Goal: Navigation & Orientation: Find specific page/section

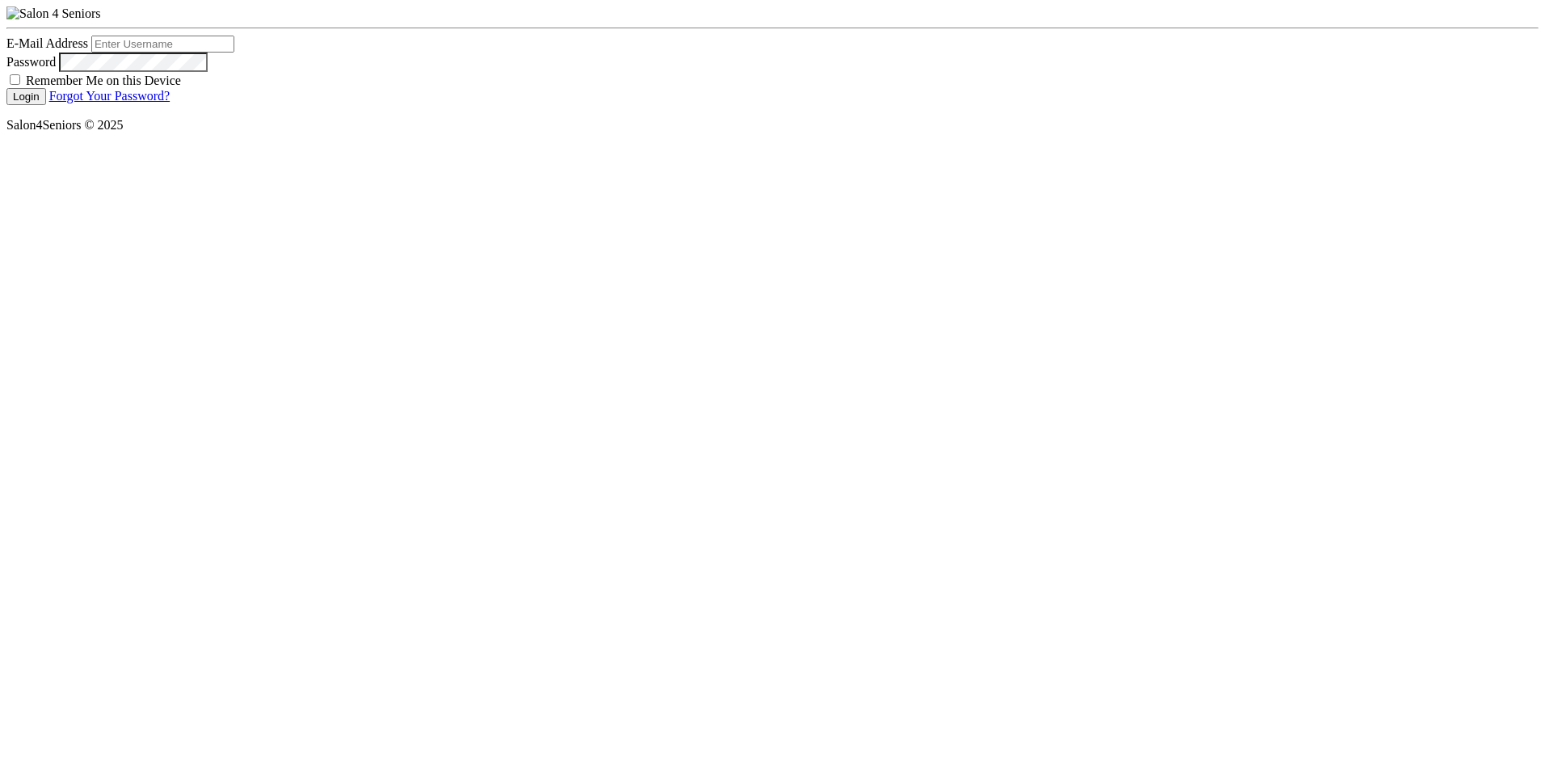
click at [6, 36] on div at bounding box center [6, 36] width 0 height 0
click at [468, 105] on div "Login Forgot Your Password?" at bounding box center [772, 96] width 1532 height 17
click at [145, 53] on input "E-Mail Address" at bounding box center [162, 44] width 143 height 17
type input "nat.thompson@savvyotter.com"
click at [10, 85] on input "Remember Me on this Device" at bounding box center [15, 79] width 11 height 11
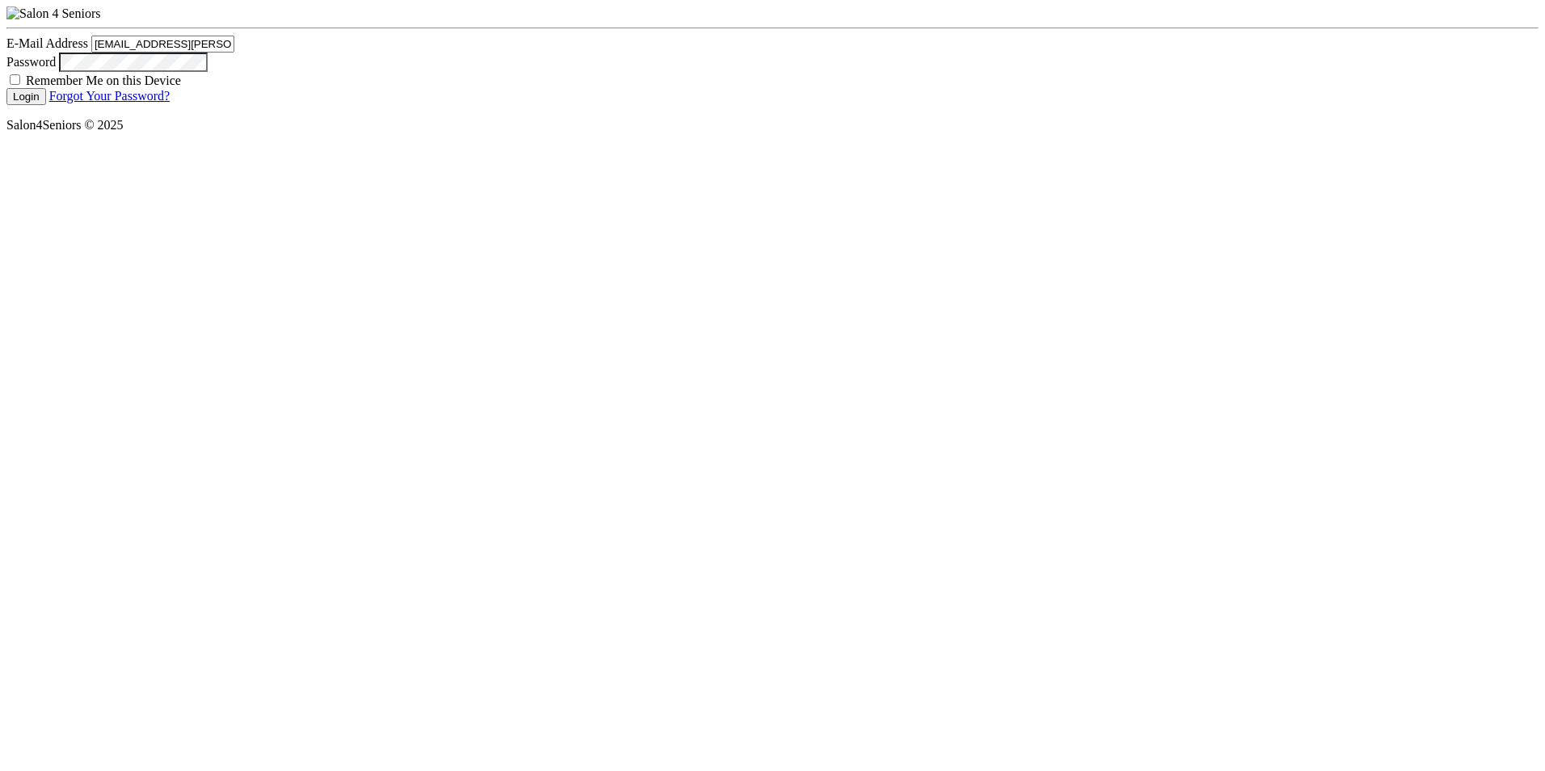
checkbox input "true"
click at [15, 105] on button "Login" at bounding box center [26, 96] width 40 height 17
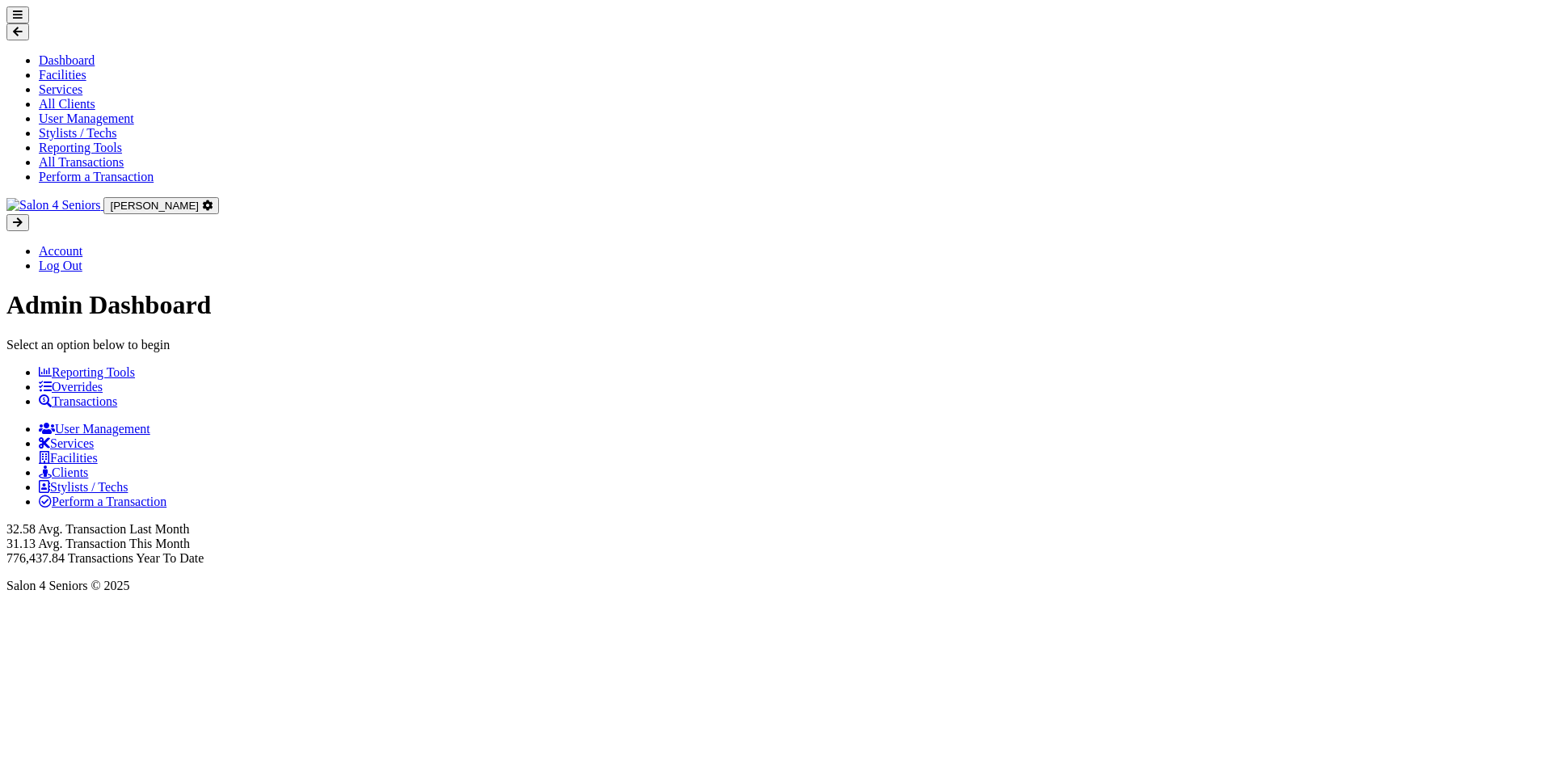
click at [39, 408] on link "Transactions" at bounding box center [78, 401] width 78 height 14
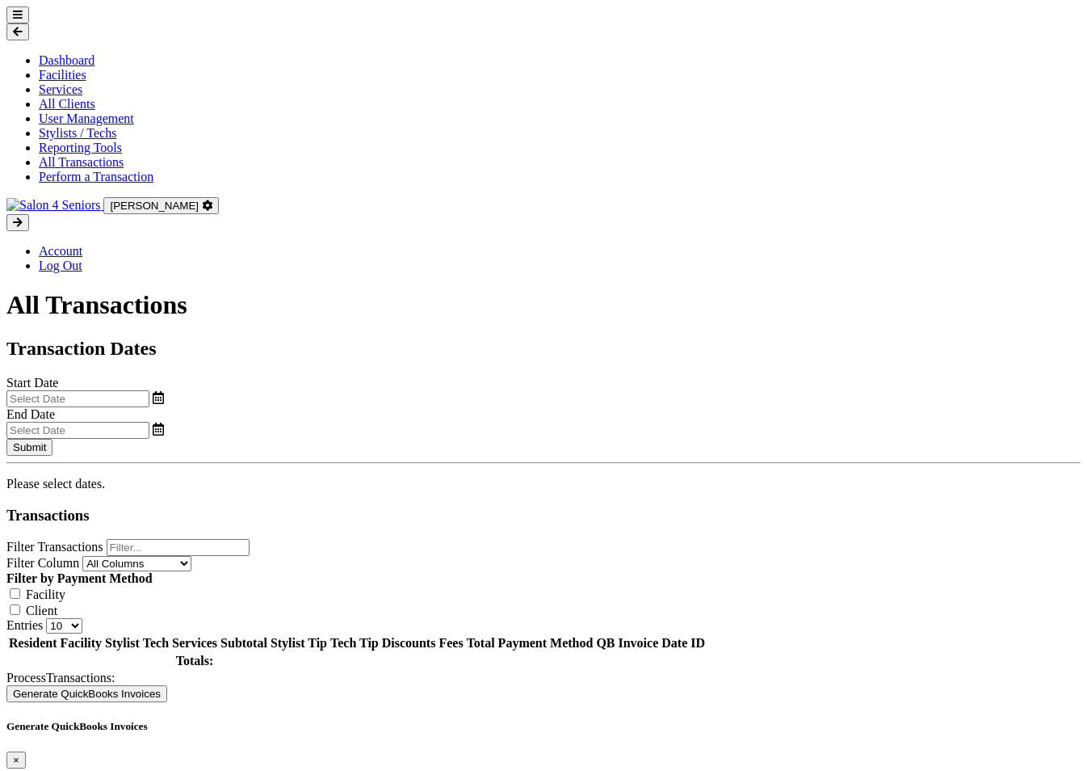
click at [427, 273] on div "Account Log Out" at bounding box center [543, 243] width 1075 height 59
click at [13, 10] on icon at bounding box center [18, 15] width 10 height 11
click at [13, 27] on icon at bounding box center [18, 32] width 10 height 11
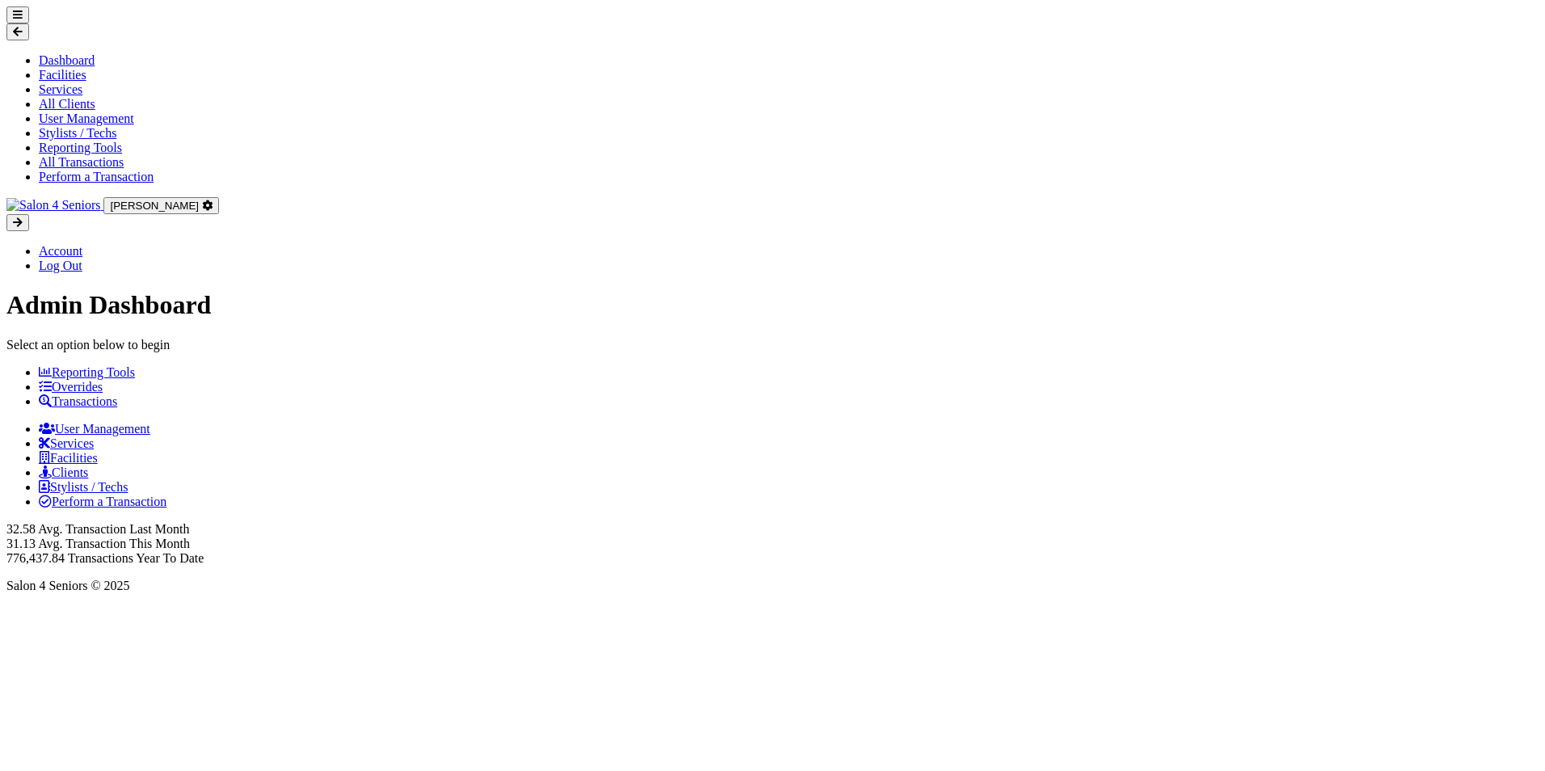
click at [1313, 273] on div "Account Log Out" at bounding box center [772, 243] width 1532 height 59
click at [1107, 606] on html "Dashboard Facilities Services All Clients User Management Stylists / Techs Repo…" at bounding box center [772, 303] width 1545 height 606
click at [39, 272] on link "Log Out" at bounding box center [61, 266] width 44 height 14
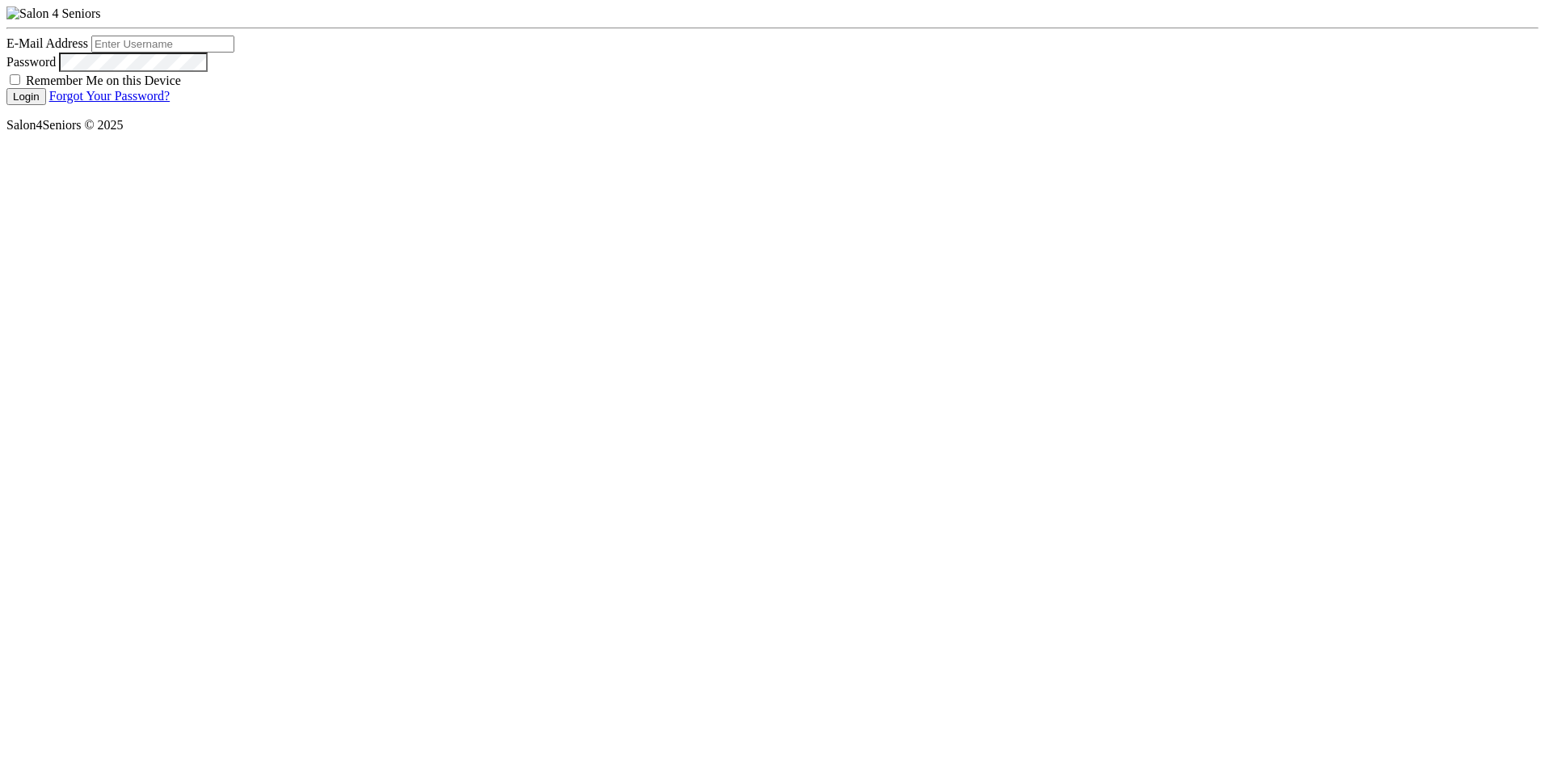
type input "[EMAIL_ADDRESS][PERSON_NAME][DOMAIN_NAME]"
click at [442, 145] on html "E-Mail Address nat.thompson@savvyotter.com Password Remember Me on this Device …" at bounding box center [772, 72] width 1545 height 145
type input "[EMAIL_ADDRESS][PERSON_NAME][DOMAIN_NAME]"
click at [591, 145] on html "E-Mail Address nat.thompson@savvyotter.com Password Remember Me on this Device …" at bounding box center [772, 72] width 1545 height 145
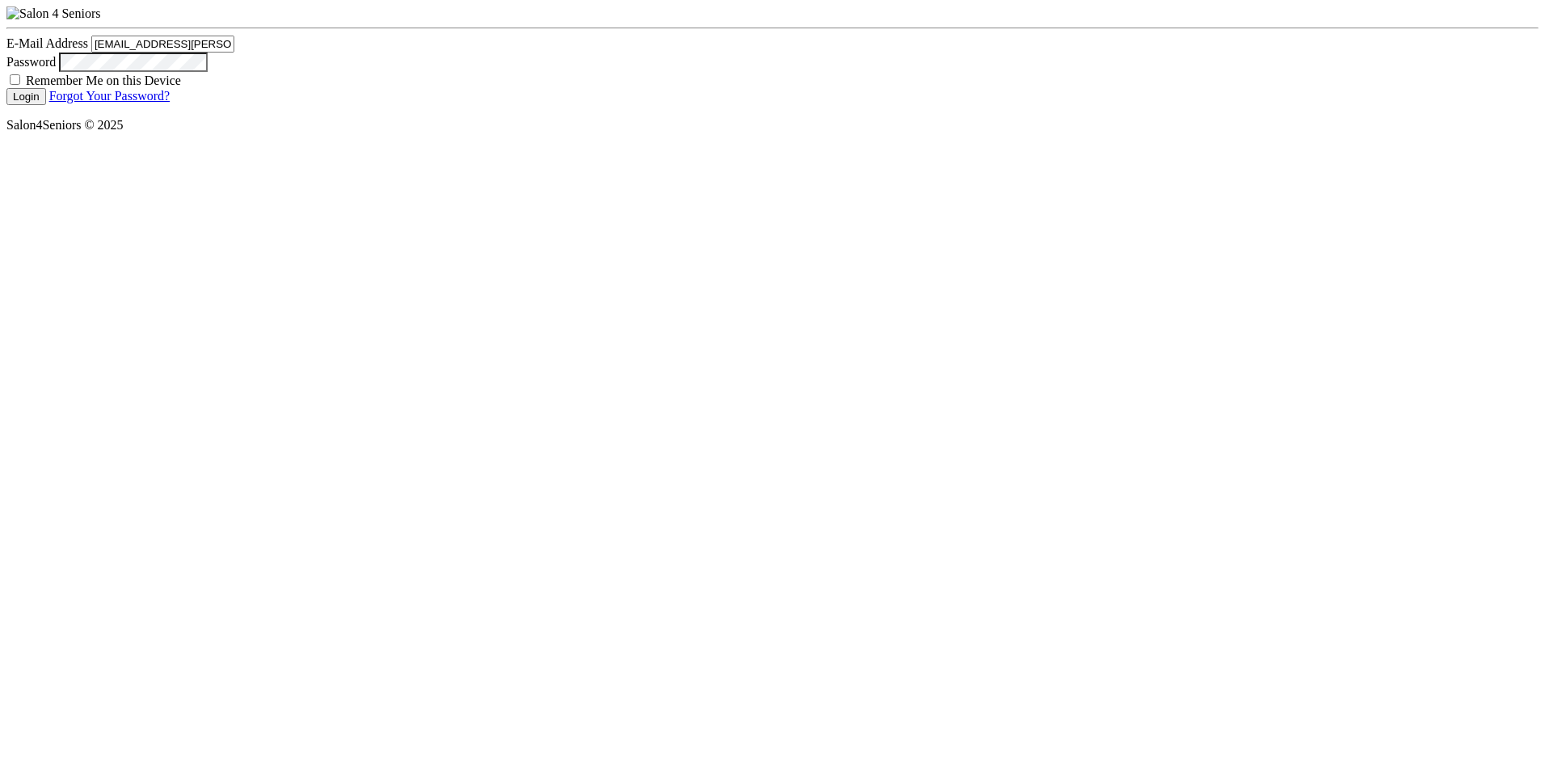
click at [592, 145] on html "E-Mail Address nat.thompson@savvyotter.com Password Remember Me on this Device …" at bounding box center [772, 72] width 1545 height 145
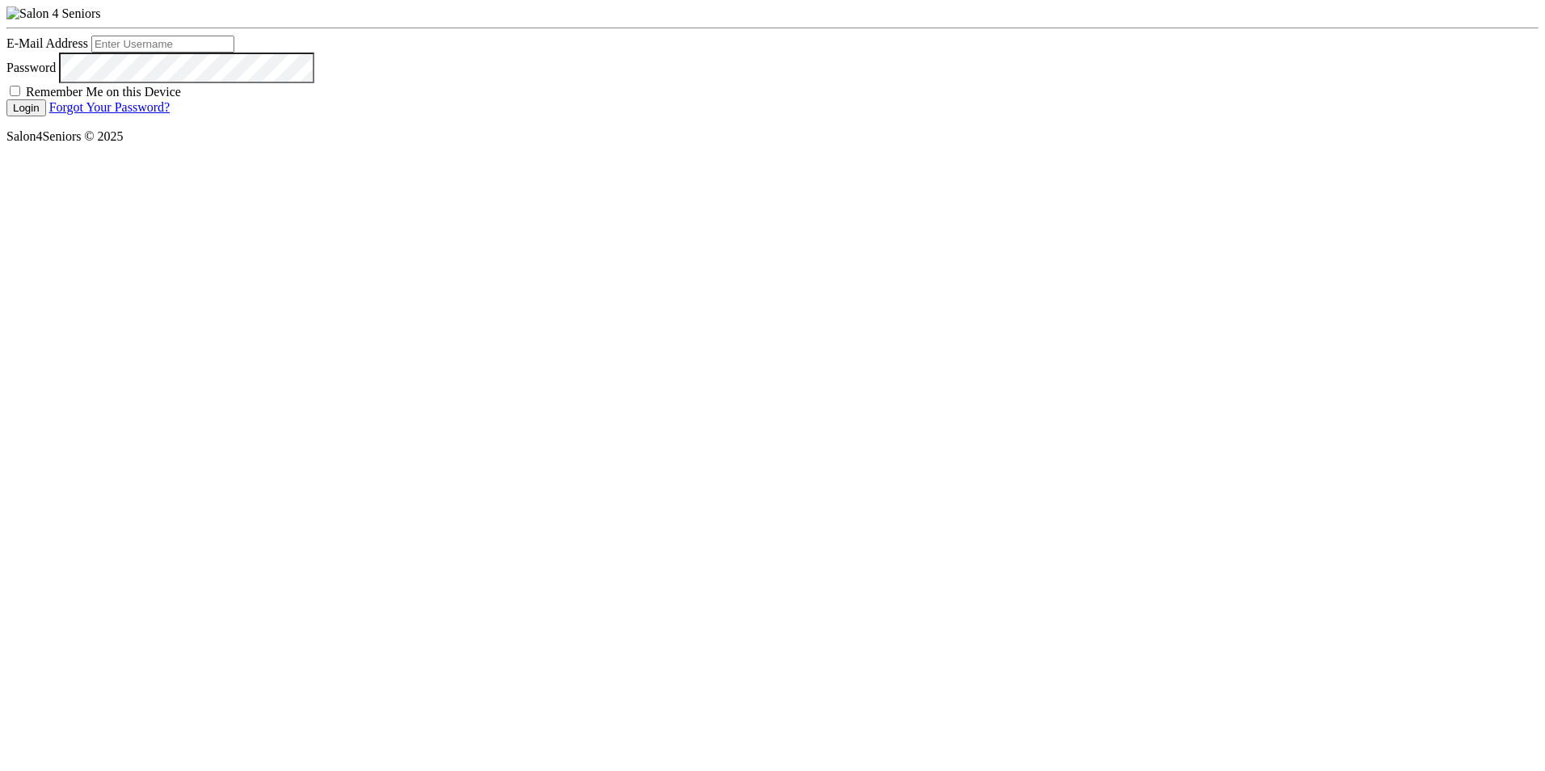
type input "[EMAIL_ADDRESS][PERSON_NAME][DOMAIN_NAME]"
click at [46, 116] on button "Login" at bounding box center [26, 107] width 40 height 17
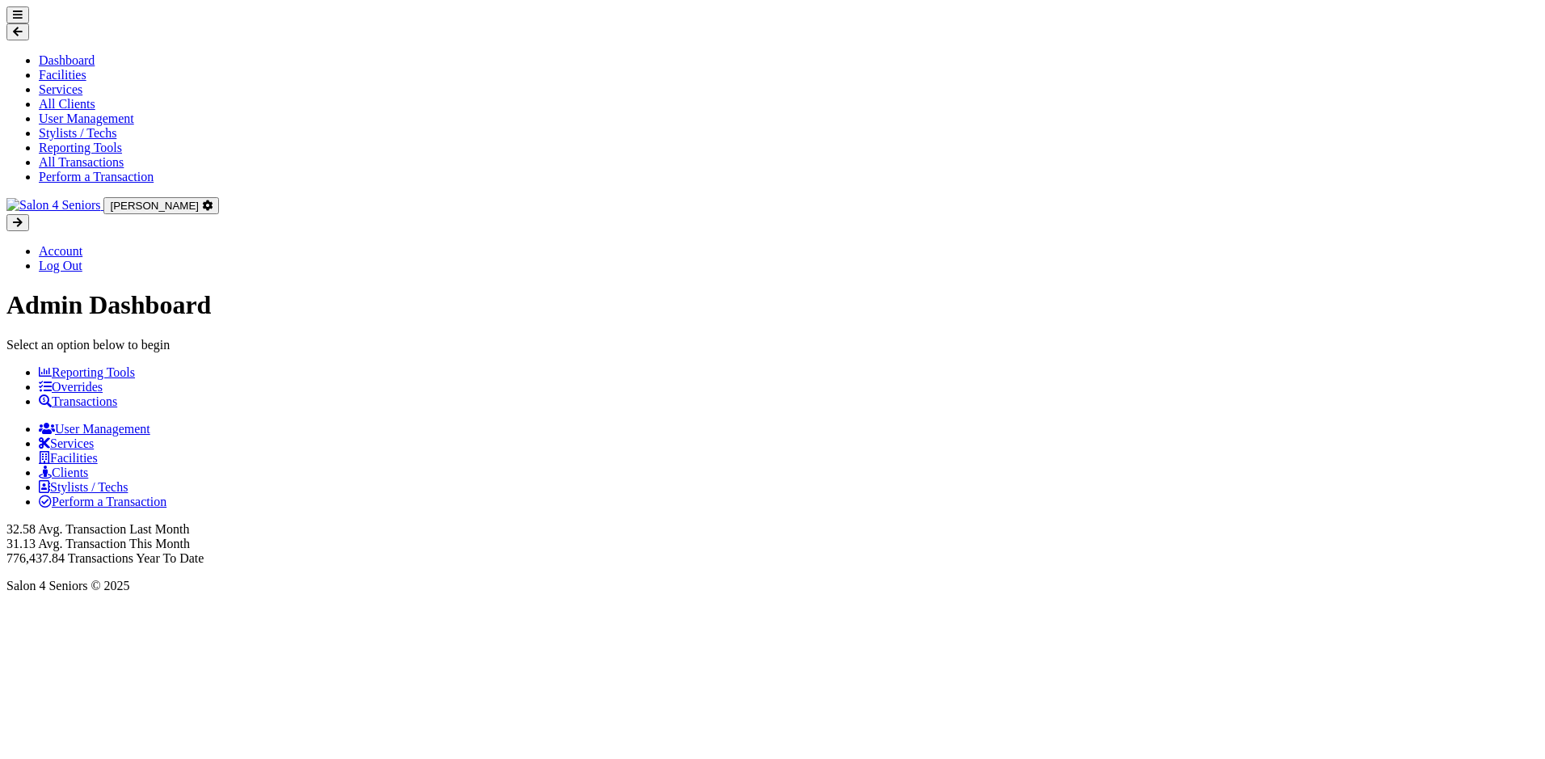
click at [100, 198] on img at bounding box center [53, 205] width 94 height 15
click at [113, 365] on link "Reporting Tools" at bounding box center [87, 372] width 96 height 14
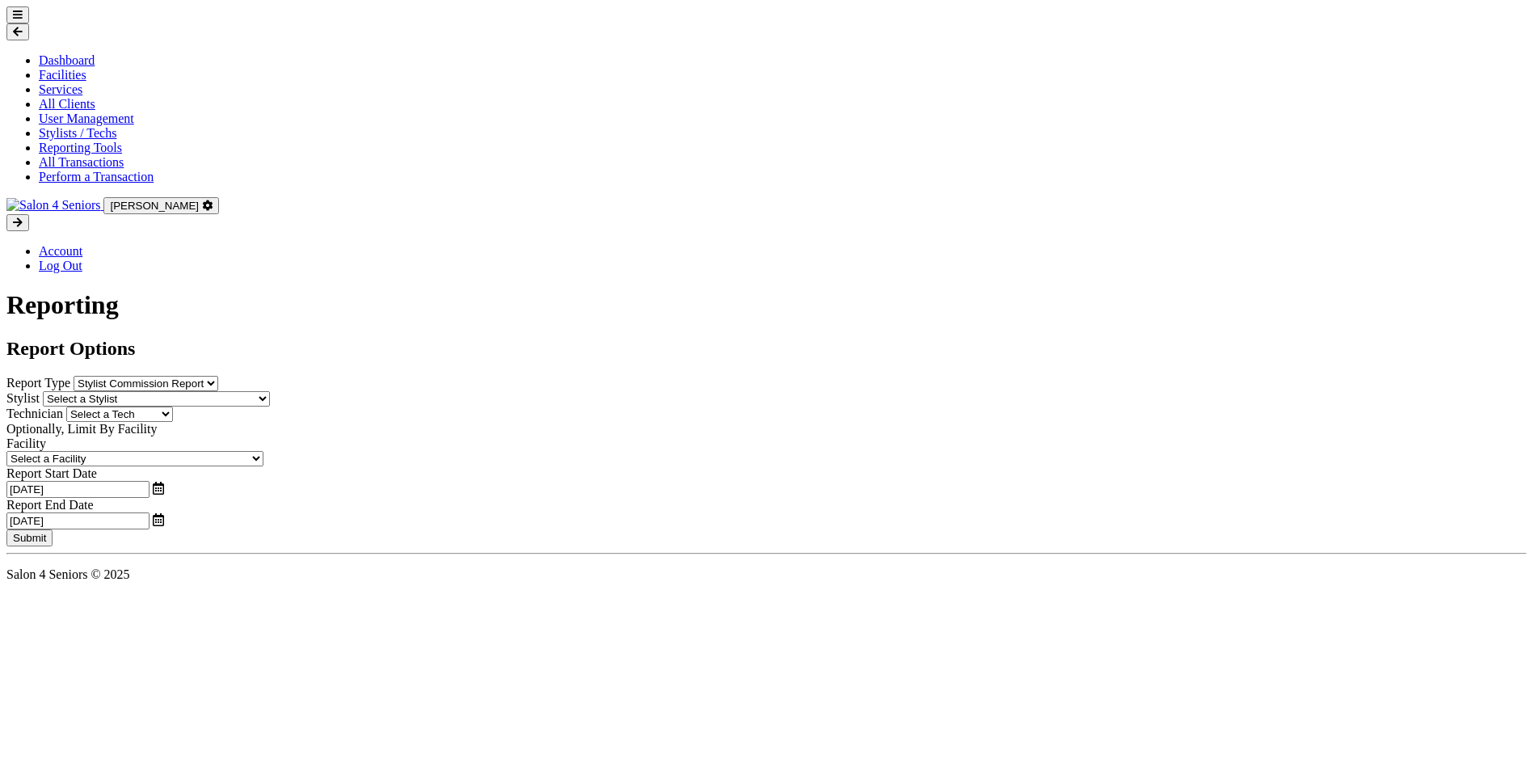
click at [95, 53] on link "Dashboard" at bounding box center [67, 60] width 56 height 14
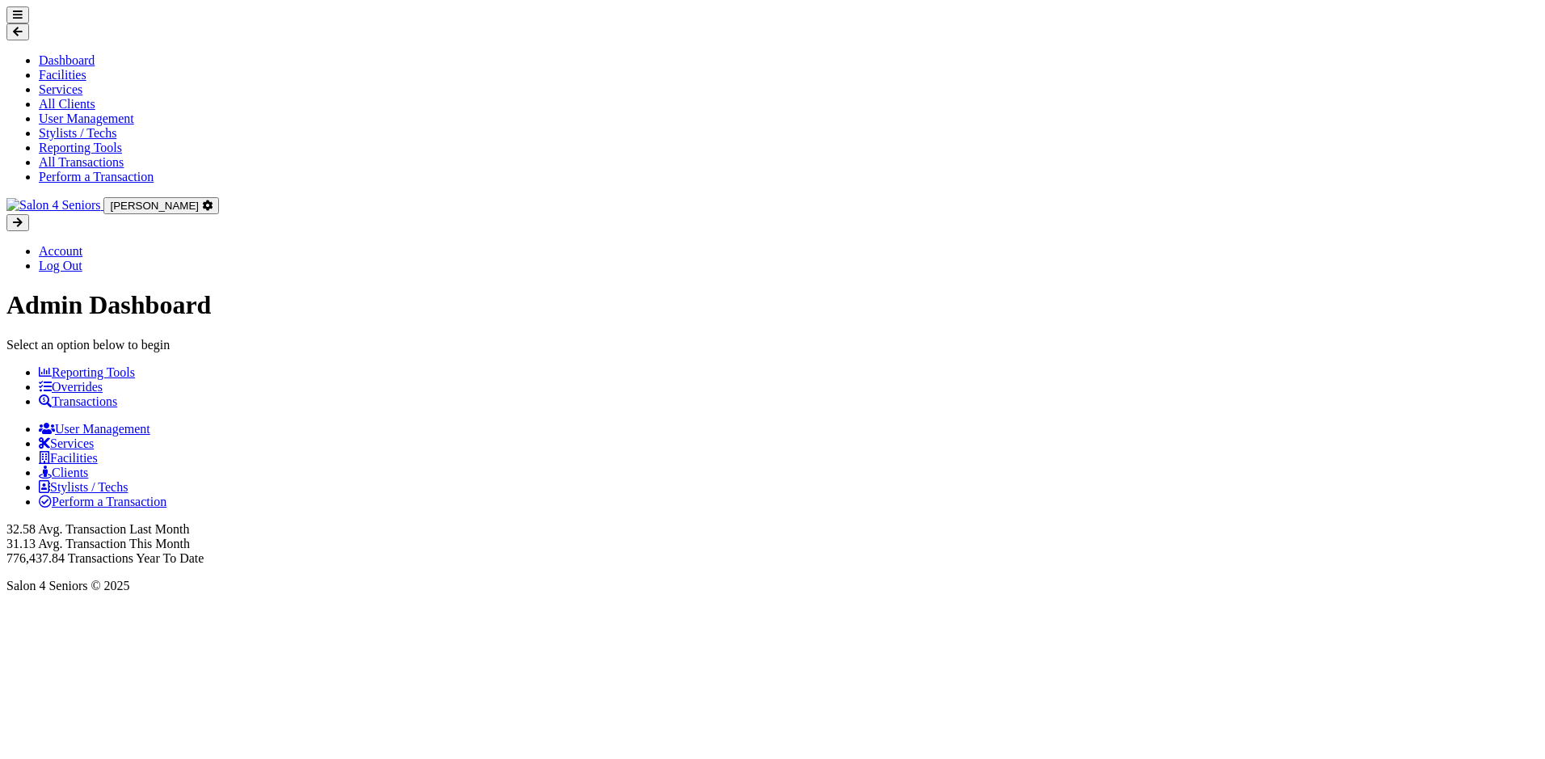
click at [86, 68] on link "Facilities" at bounding box center [63, 75] width 48 height 14
